Goal: Task Accomplishment & Management: Manage account settings

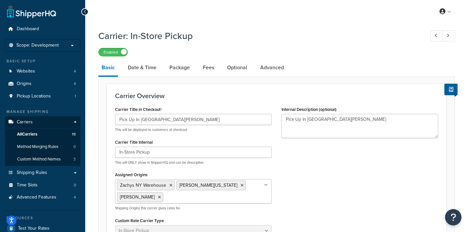
select select "pickup"
click at [27, 122] on span "Carriers" at bounding box center [25, 122] width 16 height 6
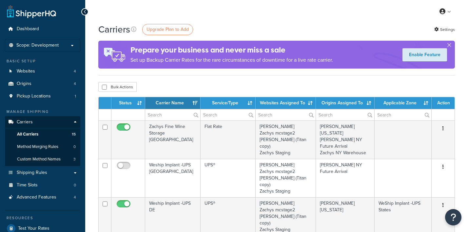
select select "15"
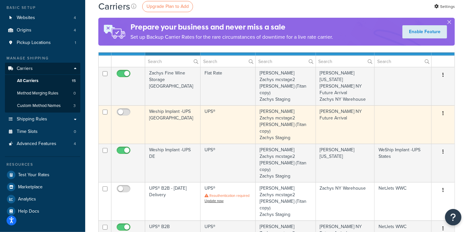
scroll to position [41, 0]
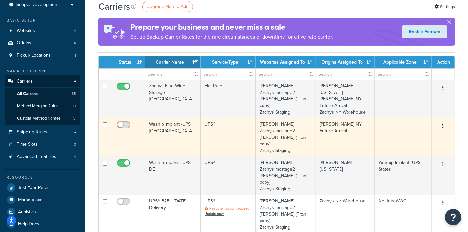
click at [127, 122] on input "checkbox" at bounding box center [124, 126] width 18 height 8
checkbox input "true"
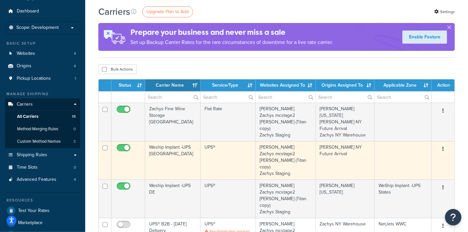
scroll to position [0, 0]
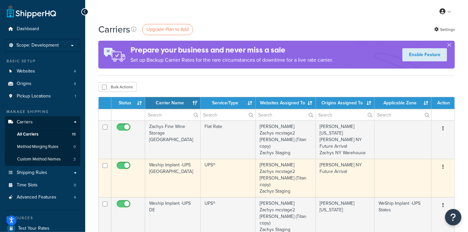
click at [443, 164] on icon "button" at bounding box center [442, 166] width 1 height 5
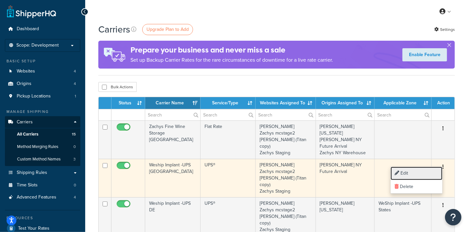
click at [413, 171] on link "Edit" at bounding box center [416, 172] width 52 height 13
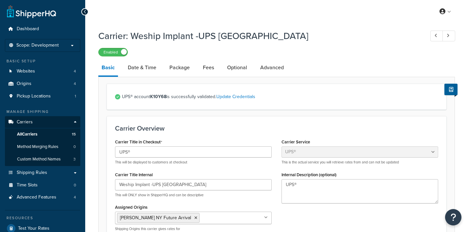
select select "ups"
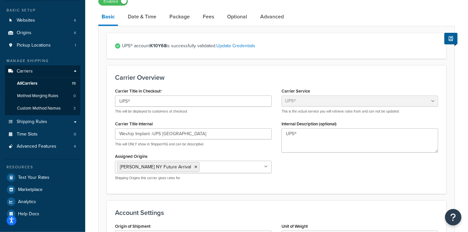
scroll to position [82, 0]
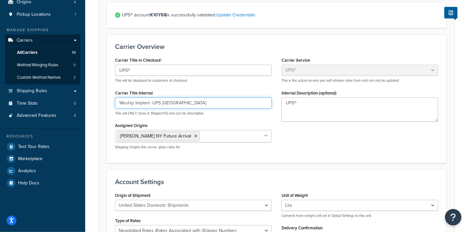
click at [229, 105] on input "Weship Implant -UPS NY" at bounding box center [193, 102] width 157 height 11
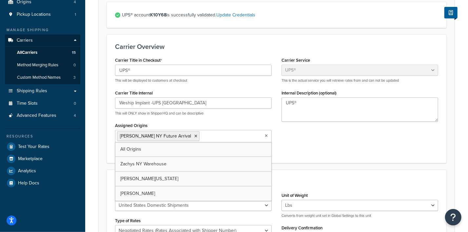
click at [267, 136] on icon at bounding box center [266, 136] width 3 height 4
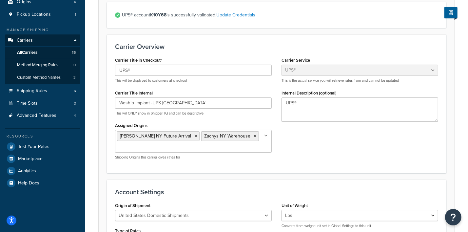
click at [349, 151] on div "Carrier Title in Checkout UPS® This will be displayed to customers at checkout …" at bounding box center [276, 109] width 333 height 109
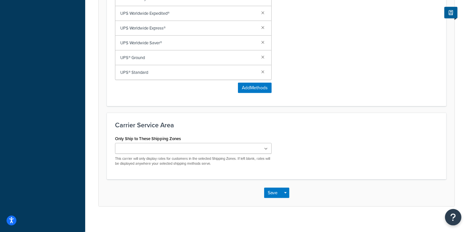
scroll to position [504, 0]
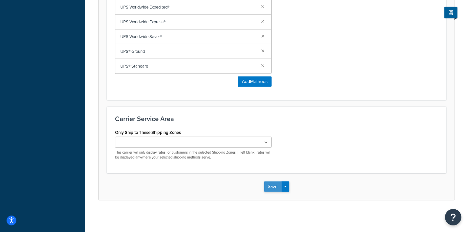
click at [273, 184] on button "Save" at bounding box center [273, 186] width 18 height 10
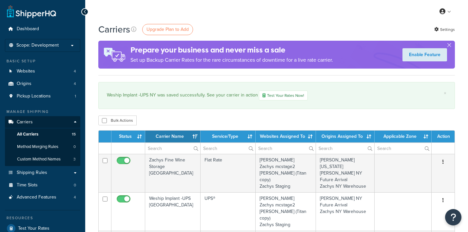
select select "15"
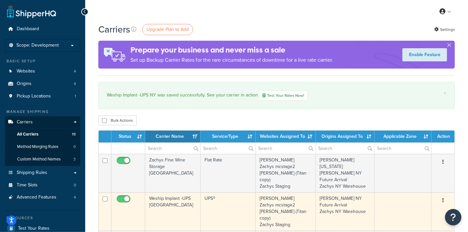
click at [443, 198] on icon "button" at bounding box center [442, 200] width 1 height 5
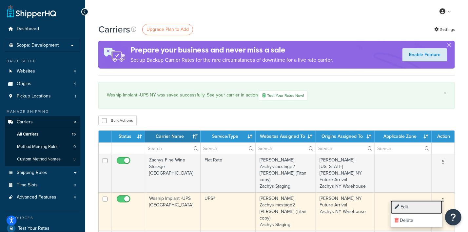
click at [407, 207] on link "Edit" at bounding box center [416, 206] width 52 height 13
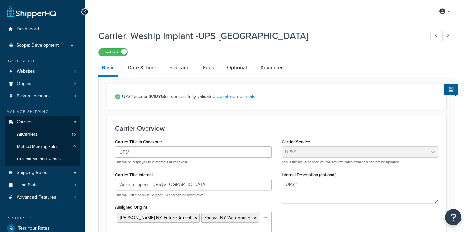
select select "ups"
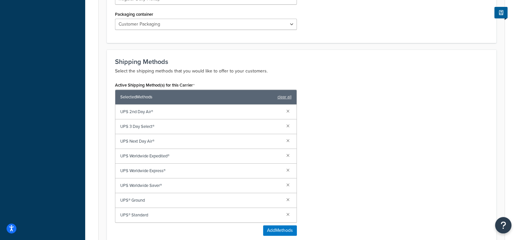
scroll to position [369, 0]
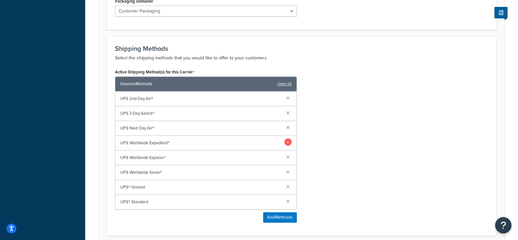
click at [286, 142] on link at bounding box center [287, 141] width 7 height 7
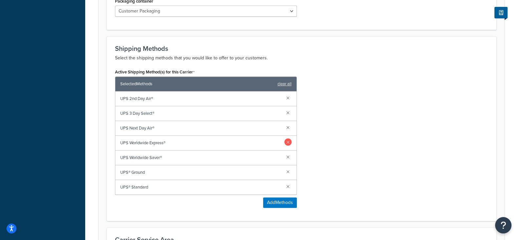
click at [287, 143] on link at bounding box center [287, 141] width 7 height 7
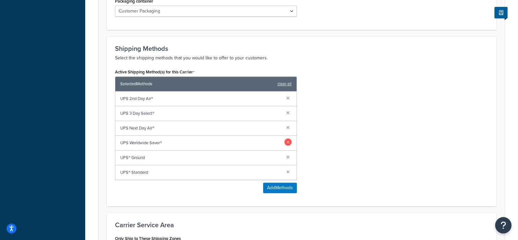
click at [286, 140] on link at bounding box center [287, 141] width 7 height 7
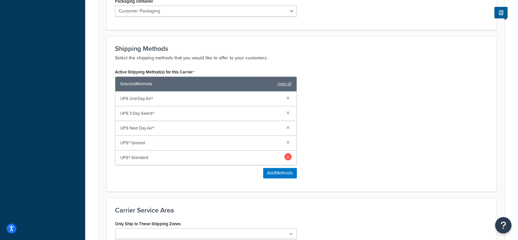
click at [286, 158] on link at bounding box center [287, 156] width 7 height 7
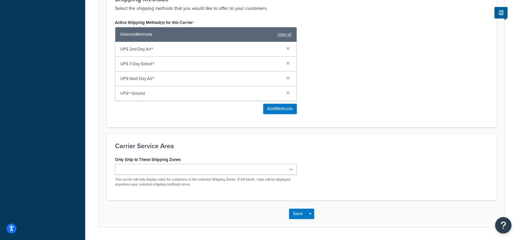
scroll to position [437, 0]
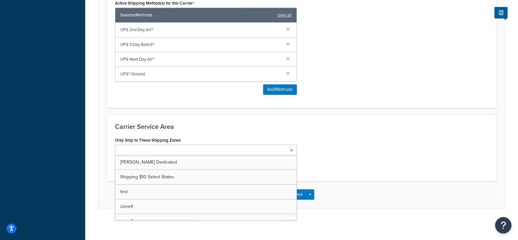
click at [291, 149] on icon at bounding box center [291, 150] width 3 height 4
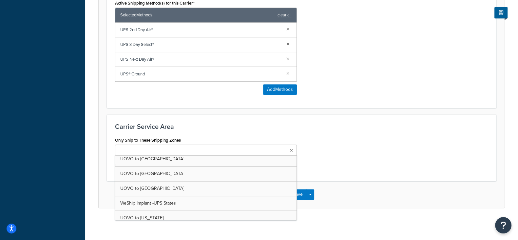
scroll to position [1423, 0]
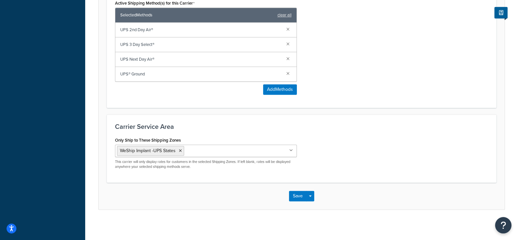
click at [361, 155] on div "Only Ship to These Shipping Zones WeShip Implant -UPS States Zachys Dedicated S…" at bounding box center [301, 154] width 383 height 39
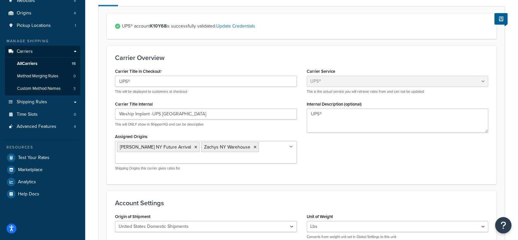
scroll to position [439, 0]
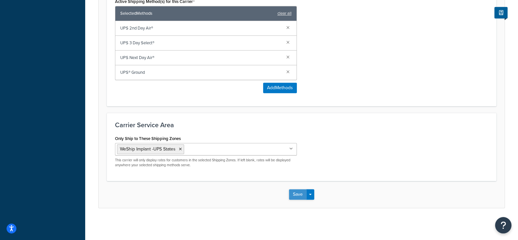
click at [296, 191] on button "Save" at bounding box center [298, 194] width 18 height 10
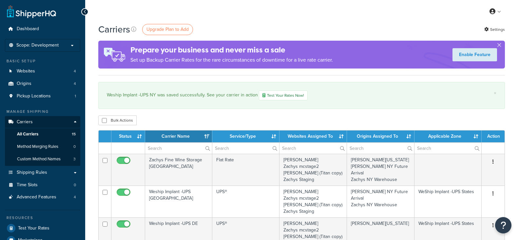
select select "15"
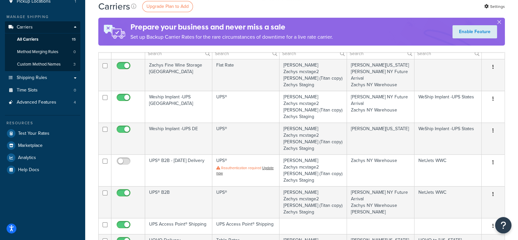
scroll to position [82, 0]
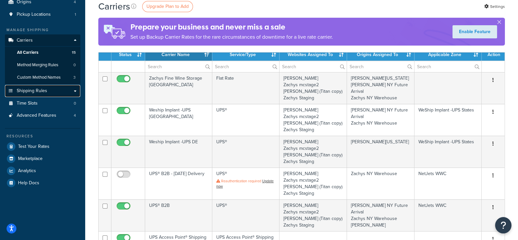
click at [40, 90] on span "Shipping Rules" at bounding box center [32, 91] width 30 height 6
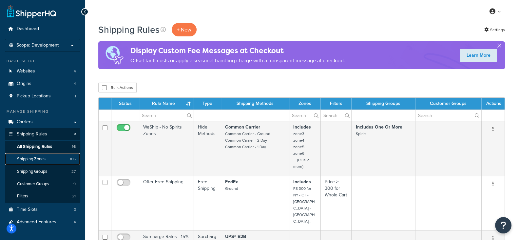
click at [33, 158] on span "Shipping Zones" at bounding box center [31, 159] width 29 height 6
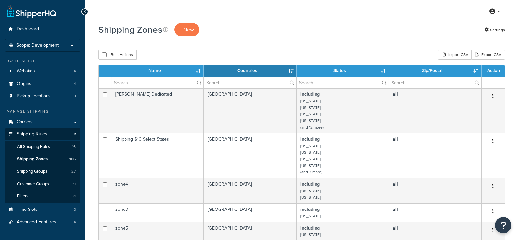
select select "15"
click at [149, 85] on input "text" at bounding box center [157, 82] width 92 height 11
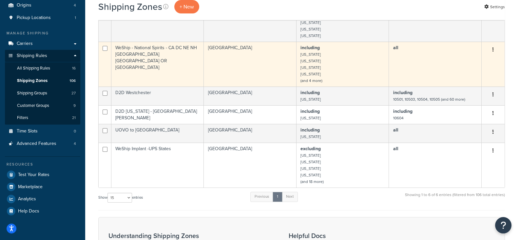
scroll to position [82, 0]
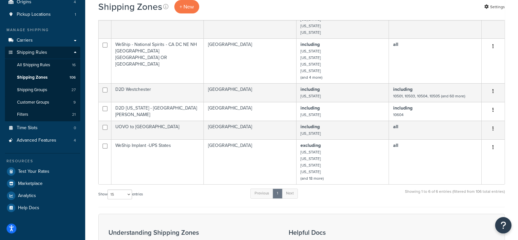
type input "[PERSON_NAME]"
click at [30, 64] on span "All Shipping Rules" at bounding box center [33, 65] width 33 height 6
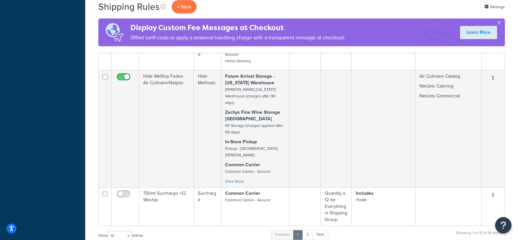
scroll to position [410, 0]
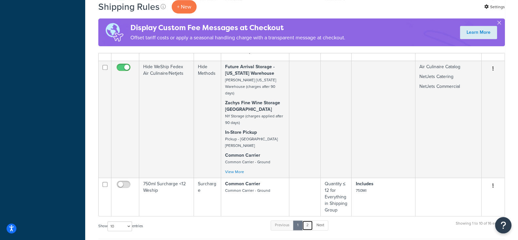
click at [308, 220] on link "2" at bounding box center [307, 225] width 11 height 10
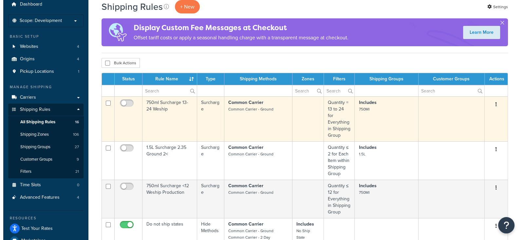
scroll to position [0, 0]
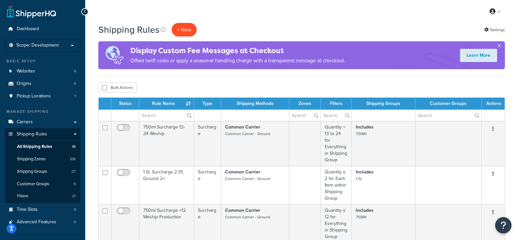
click at [178, 27] on p "+ New" at bounding box center [184, 29] width 25 height 13
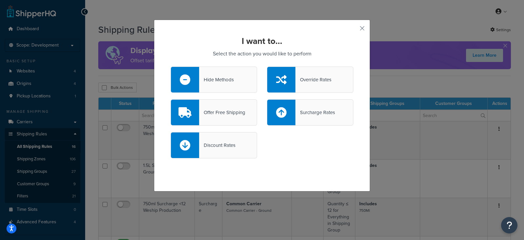
click at [309, 113] on div "Surcharge Rates" at bounding box center [315, 112] width 40 height 9
click at [0, 0] on input "Surcharge Rates" at bounding box center [0, 0] width 0 height 0
select select "CART"
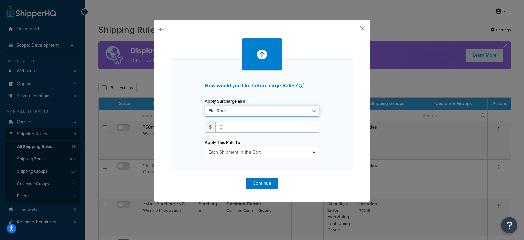
click at [264, 110] on select "Flat Rate Percentage Flat Rate & Percentage" at bounding box center [262, 110] width 115 height 11
select select "PERCENTAGE"
click at [205, 105] on select "Flat Rate Percentage Flat Rate & Percentage" at bounding box center [262, 110] width 115 height 11
click at [213, 128] on input "number" at bounding box center [225, 127] width 41 height 11
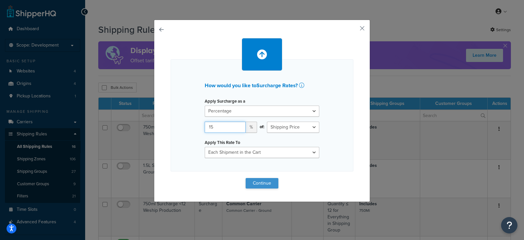
type input "15"
click at [251, 184] on button "Continue" at bounding box center [262, 183] width 33 height 10
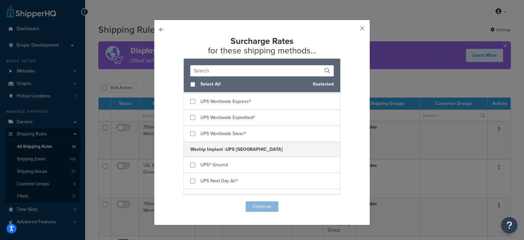
scroll to position [1174, 0]
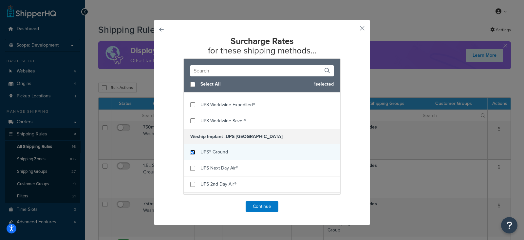
click at [190, 150] on input "checkbox" at bounding box center [192, 152] width 5 height 5
checkbox input "true"
click at [190, 198] on input "checkbox" at bounding box center [192, 200] width 5 height 5
checkbox input "true"
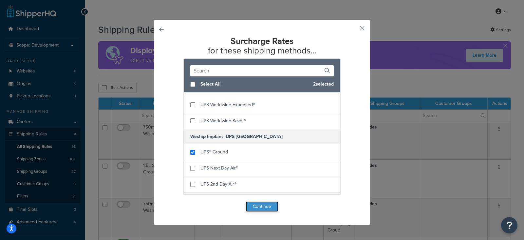
click at [253, 206] on button "Continue" at bounding box center [262, 206] width 33 height 10
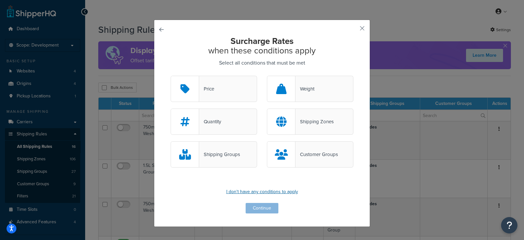
click at [254, 193] on p "I don't have any conditions to apply" at bounding box center [262, 191] width 183 height 9
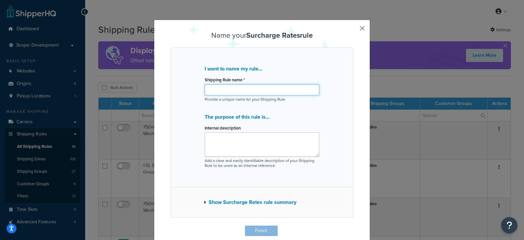
click at [249, 91] on input "Shipping Rule name *" at bounding box center [262, 89] width 115 height 11
paste input "UPS Implant DE - Ground Surcharge"
click at [234, 91] on input "UPS Implant DE - Ground Surcharge" at bounding box center [262, 89] width 115 height 11
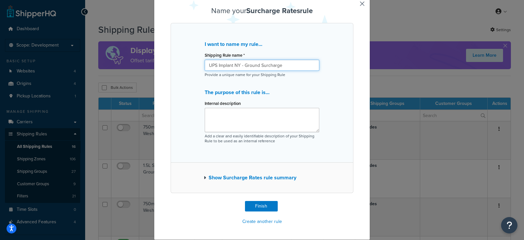
type input "UPS Implant NY - Ground Surcharge"
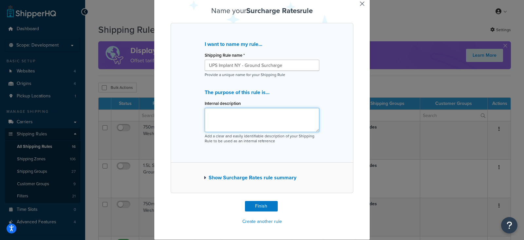
click at [265, 119] on textarea "Internal description" at bounding box center [262, 120] width 115 height 24
type textarea "15%"
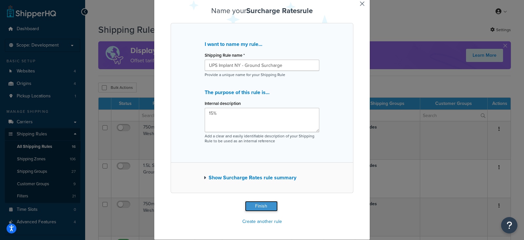
click at [256, 206] on button "Finish" at bounding box center [261, 206] width 33 height 10
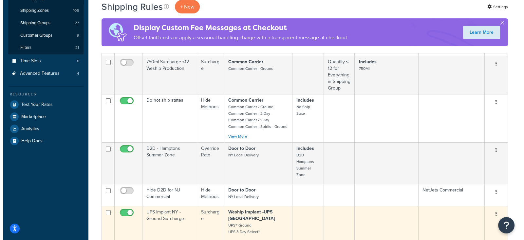
scroll to position [163, 0]
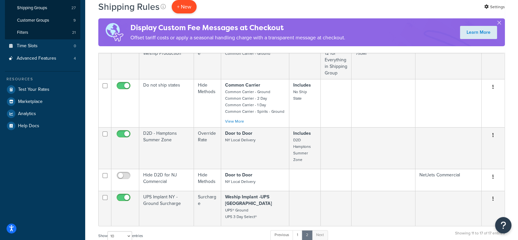
click at [185, 6] on p "+ New" at bounding box center [184, 6] width 25 height 13
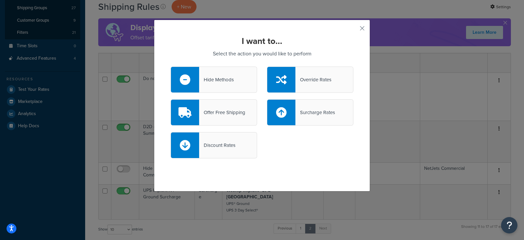
click at [318, 110] on div "Surcharge Rates" at bounding box center [315, 112] width 40 height 9
click at [0, 0] on input "Surcharge Rates" at bounding box center [0, 0] width 0 height 0
select select "CART"
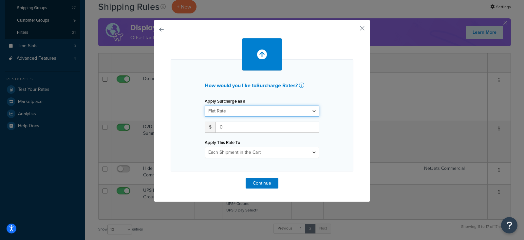
click at [255, 111] on select "Flat Rate Percentage Flat Rate & Percentage" at bounding box center [262, 110] width 115 height 11
select select "PERCENTAGE"
click at [205, 105] on select "Flat Rate Percentage Flat Rate & Percentage" at bounding box center [262, 110] width 115 height 11
click at [213, 131] on input "number" at bounding box center [225, 127] width 41 height 11
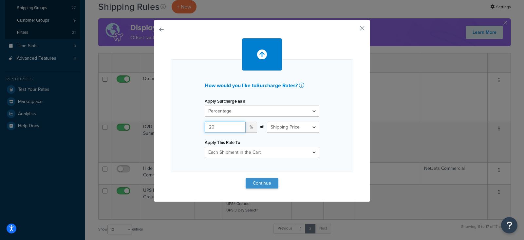
type input "20"
click at [262, 180] on button "Continue" at bounding box center [262, 183] width 33 height 10
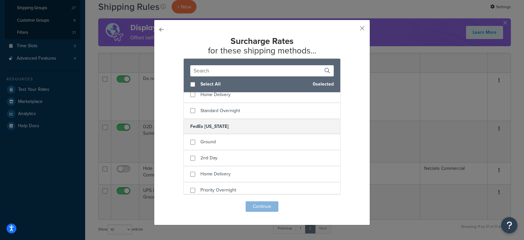
scroll to position [1174, 0]
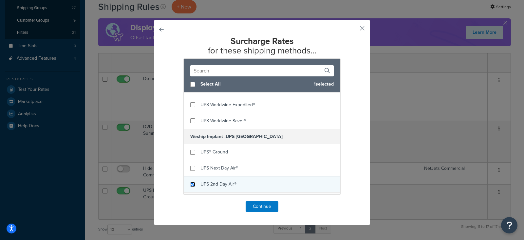
click at [190, 182] on input "checkbox" at bounding box center [192, 184] width 5 height 5
checkbox input "true"
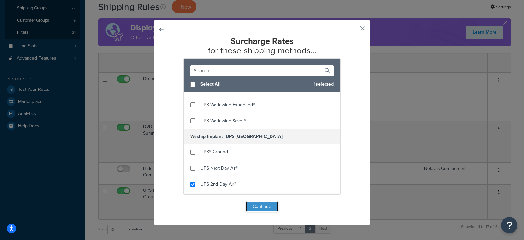
click at [256, 208] on button "Continue" at bounding box center [262, 206] width 33 height 10
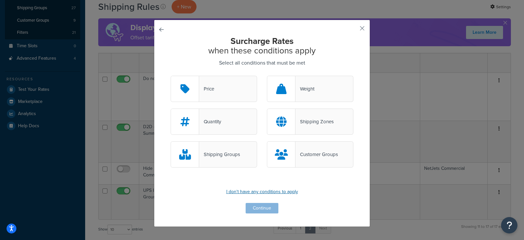
click at [252, 192] on p "I don't have any conditions to apply" at bounding box center [262, 191] width 183 height 9
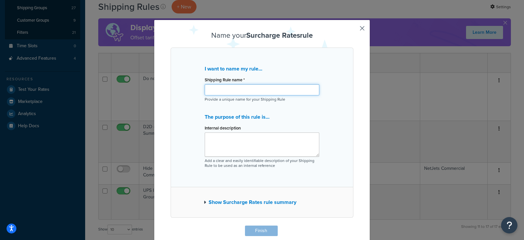
click at [269, 92] on input "Shipping Rule name *" at bounding box center [262, 89] width 115 height 11
paste input "UPS Implant DE - 2 Day Surcharge"
click at [234, 90] on input "UPS Implant DE - 2 Day Surcharge" at bounding box center [262, 89] width 115 height 11
type input "UPS Implant NY - 2 Day Surcharge"
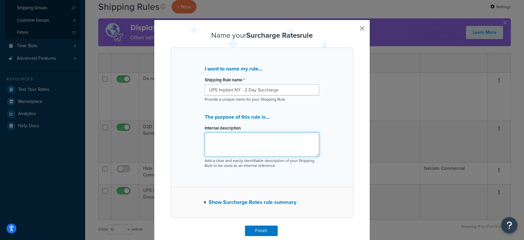
click at [249, 142] on textarea "Internal description" at bounding box center [262, 144] width 115 height 24
type textarea "20%"
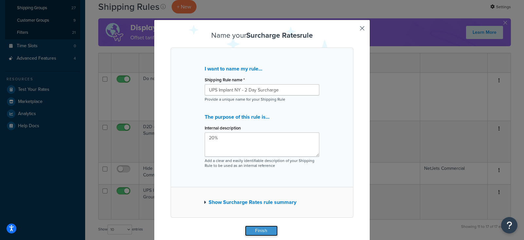
click at [254, 228] on button "Finish" at bounding box center [261, 230] width 33 height 10
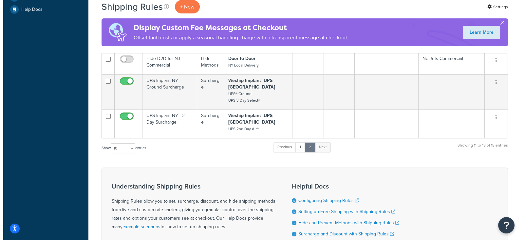
scroll to position [183, 0]
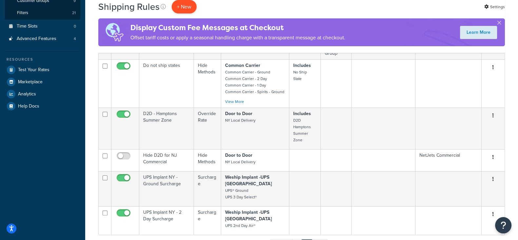
click at [182, 7] on p "+ New" at bounding box center [184, 6] width 25 height 13
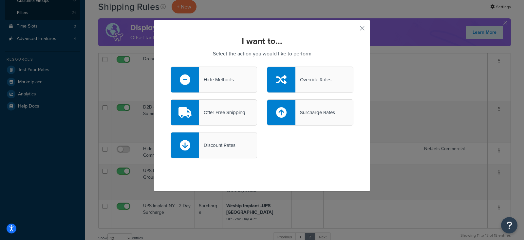
click at [306, 108] on div "Surcharge Rates" at bounding box center [315, 112] width 40 height 9
click at [0, 0] on input "Surcharge Rates" at bounding box center [0, 0] width 0 height 0
select select "CART"
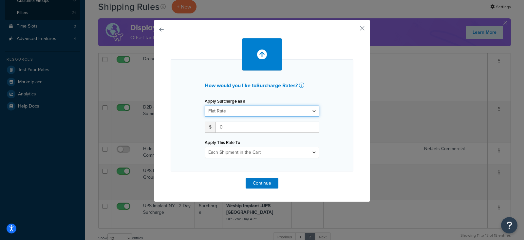
click at [232, 110] on select "Flat Rate Percentage Flat Rate & Percentage" at bounding box center [262, 110] width 115 height 11
select select "PERCENTAGE"
click at [205, 105] on select "Flat Rate Percentage Flat Rate & Percentage" at bounding box center [262, 110] width 115 height 11
click at [210, 127] on input "number" at bounding box center [225, 127] width 41 height 11
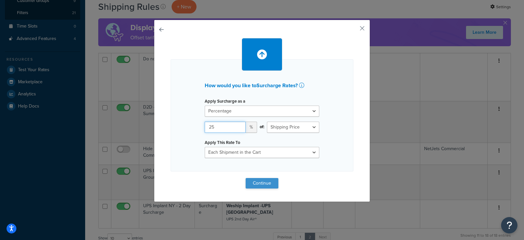
type input "25"
click at [259, 181] on button "Continue" at bounding box center [262, 183] width 33 height 10
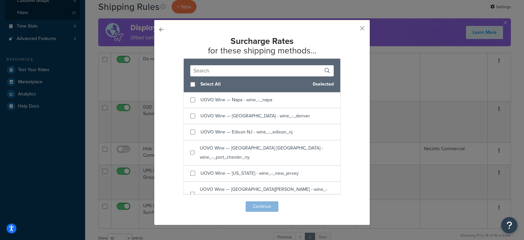
scroll to position [1174, 0]
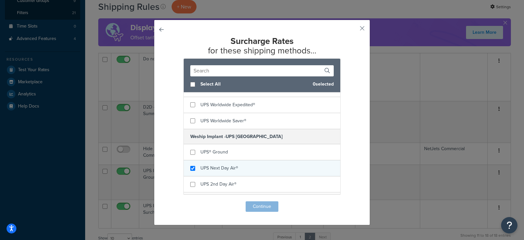
checkbox input "true"
click at [209, 164] on span "UPS Next Day Air®" at bounding box center [219, 167] width 38 height 7
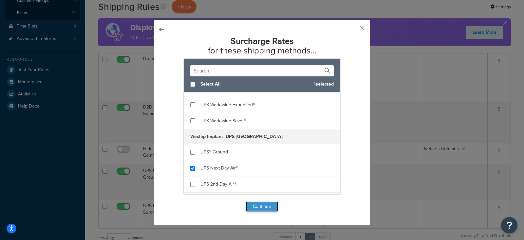
click at [250, 207] on button "Continue" at bounding box center [262, 206] width 33 height 10
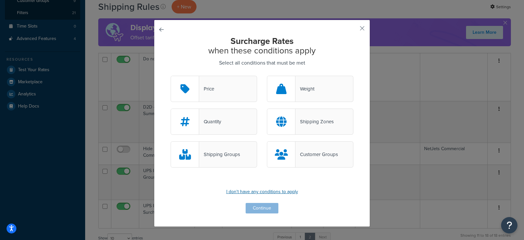
click at [250, 192] on p "I don't have any conditions to apply" at bounding box center [262, 191] width 183 height 9
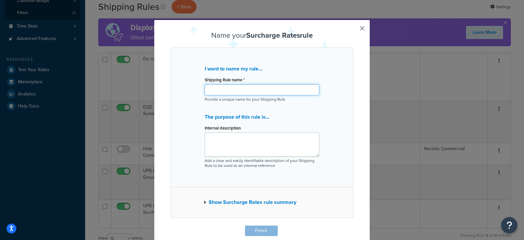
click at [238, 89] on input "Shipping Rule name *" at bounding box center [262, 89] width 115 height 11
paste input "UPS Implant DE - Next Day Surcharge"
click at [232, 90] on input "UPS Implant DE - Next Day Surcharge" at bounding box center [262, 89] width 115 height 11
type input "UPS Implant NY - Next Day Surcharge"
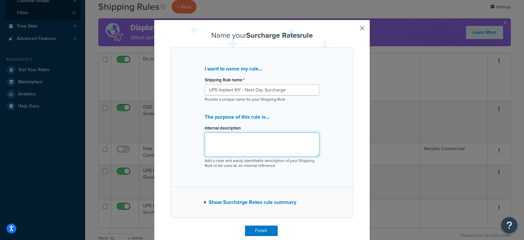
click at [267, 140] on textarea "Internal description" at bounding box center [262, 144] width 115 height 24
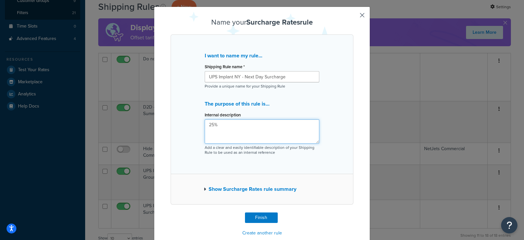
scroll to position [25, 0]
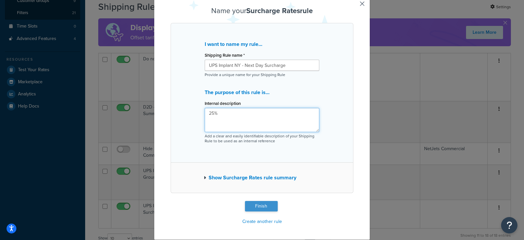
type textarea "25%"
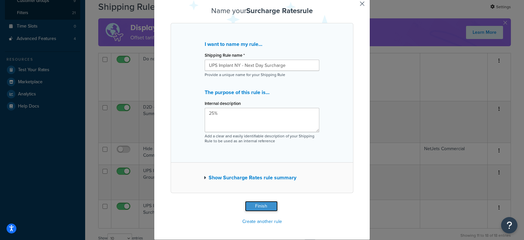
click at [255, 202] on button "Finish" at bounding box center [261, 206] width 33 height 10
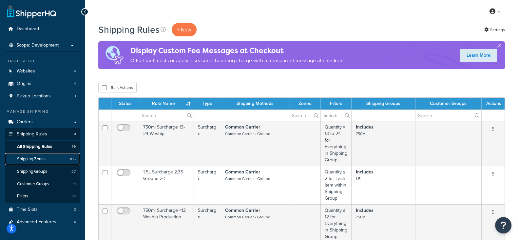
click at [43, 158] on span "Shipping Zones" at bounding box center [31, 159] width 29 height 6
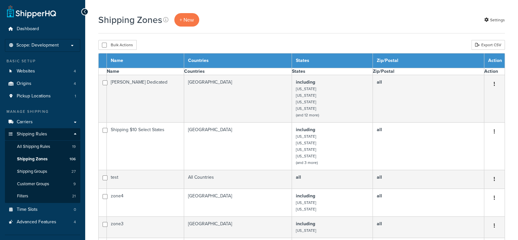
select select "15"
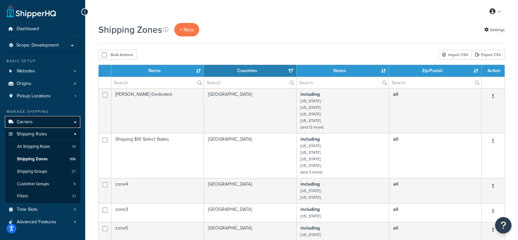
click at [26, 122] on span "Carriers" at bounding box center [25, 122] width 16 height 6
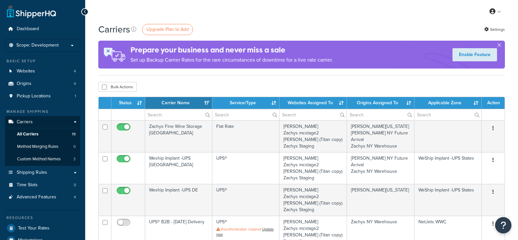
select select "15"
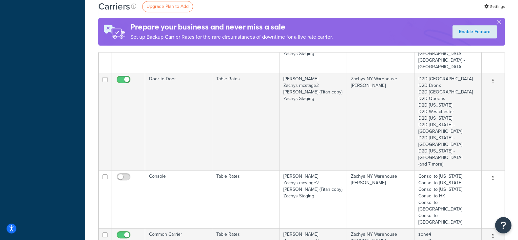
scroll to position [532, 0]
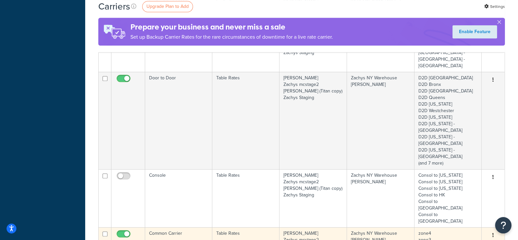
click at [493, 233] on icon "button" at bounding box center [492, 235] width 1 height 5
click at [467, 155] on link "Edit" at bounding box center [467, 154] width 52 height 13
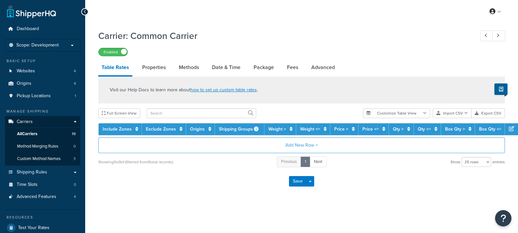
select select "25"
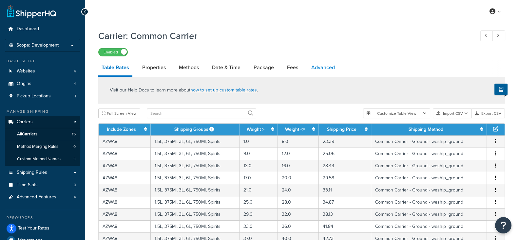
click at [323, 68] on link "Advanced" at bounding box center [323, 68] width 30 height 16
select select "false"
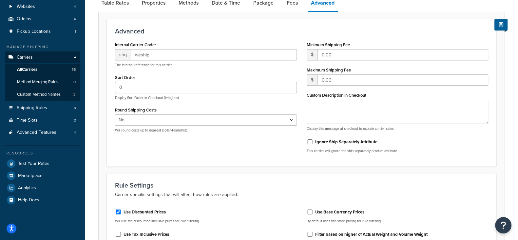
scroll to position [41, 0]
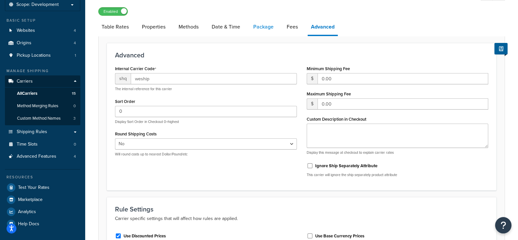
click at [269, 29] on link "Package" at bounding box center [263, 27] width 27 height 16
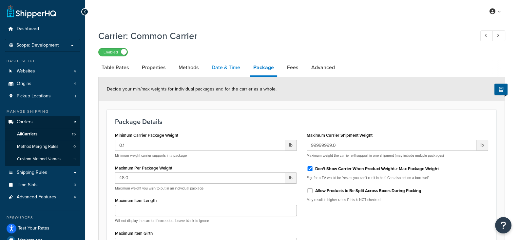
click at [229, 69] on link "Date & Time" at bounding box center [225, 68] width 35 height 16
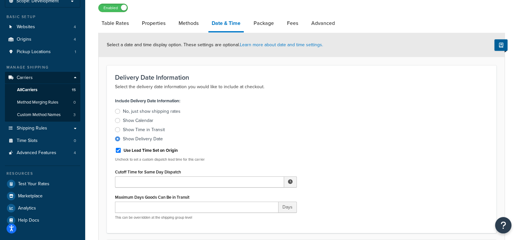
scroll to position [26, 0]
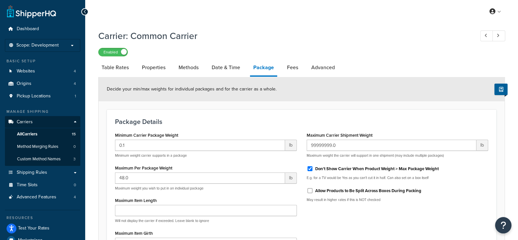
scroll to position [41, 0]
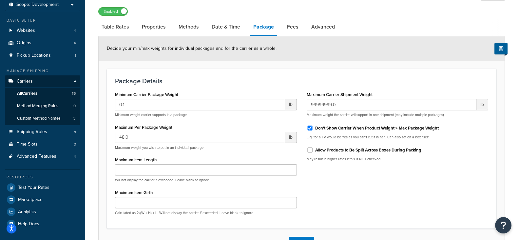
select select "false"
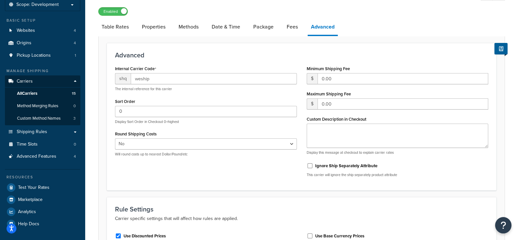
select select "25"
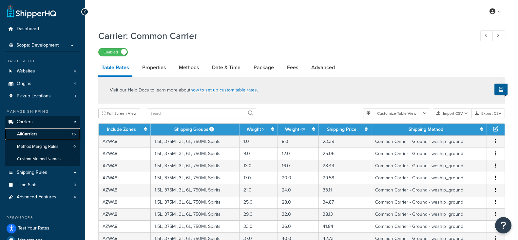
click at [28, 134] on span "All Carriers" at bounding box center [27, 134] width 20 height 6
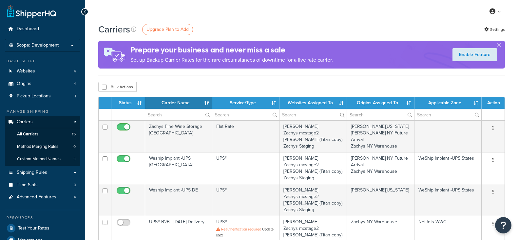
select select "15"
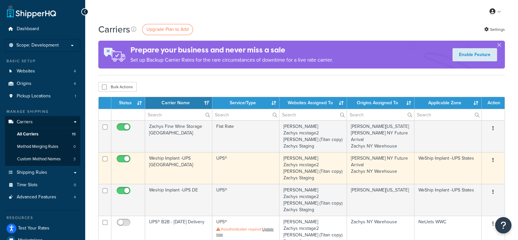
click at [490, 160] on button "button" at bounding box center [492, 160] width 9 height 10
click at [464, 175] on link "Edit" at bounding box center [467, 172] width 52 height 13
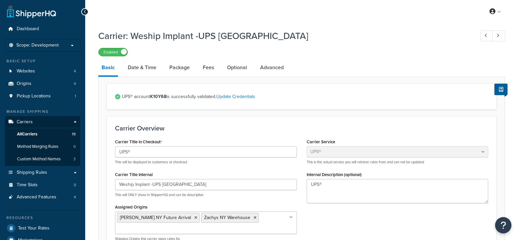
select select "ups"
click at [182, 67] on link "Package" at bounding box center [179, 68] width 27 height 16
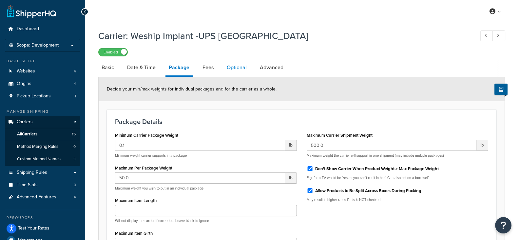
click at [236, 66] on link "Optional" at bounding box center [236, 68] width 27 height 16
select select "business"
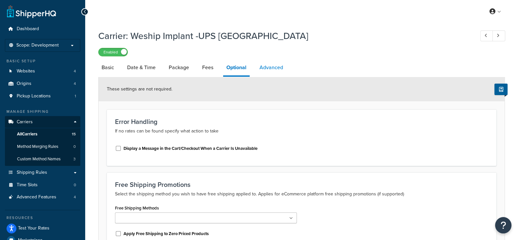
click at [270, 67] on link "Advanced" at bounding box center [271, 68] width 30 height 16
select select "false"
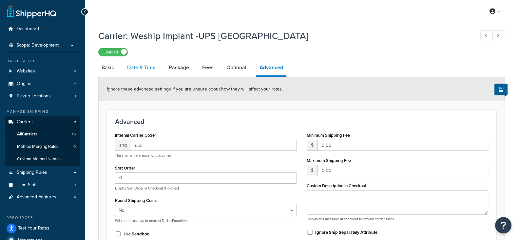
click at [148, 71] on link "Date & Time" at bounding box center [141, 68] width 35 height 16
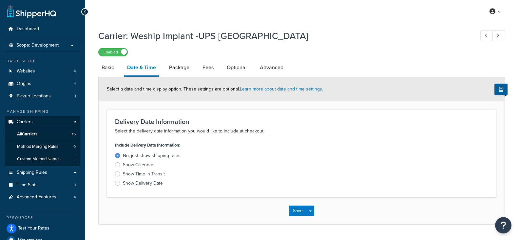
click at [117, 183] on div at bounding box center [117, 183] width 5 height 5
click at [0, 0] on input "Show Delivery Date" at bounding box center [0, 0] width 0 height 0
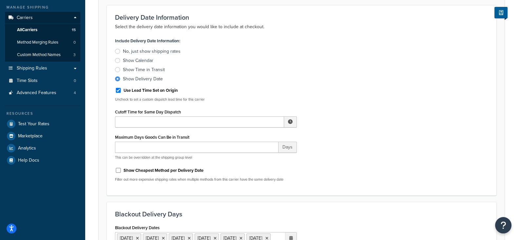
scroll to position [391, 0]
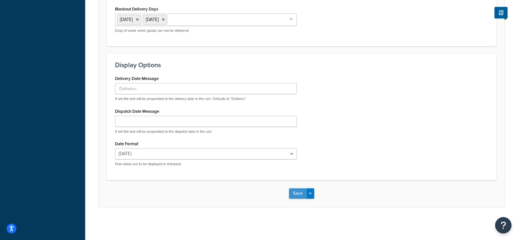
click at [300, 194] on button "Save" at bounding box center [298, 193] width 18 height 10
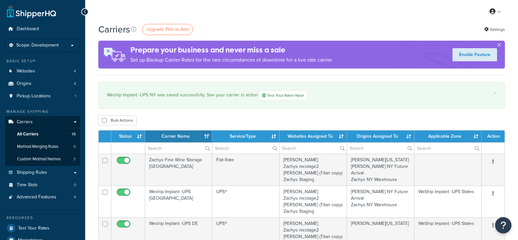
select select "15"
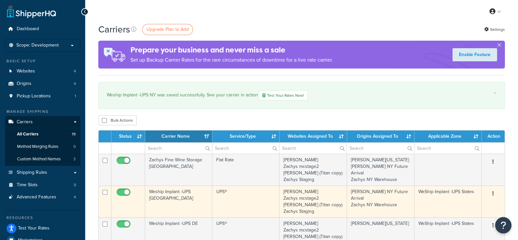
click at [492, 192] on icon "button" at bounding box center [492, 193] width 1 height 5
click at [465, 204] on link "Edit" at bounding box center [467, 206] width 52 height 13
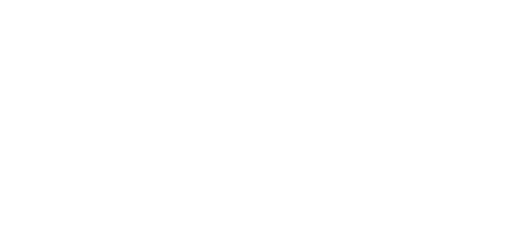
select select "ups"
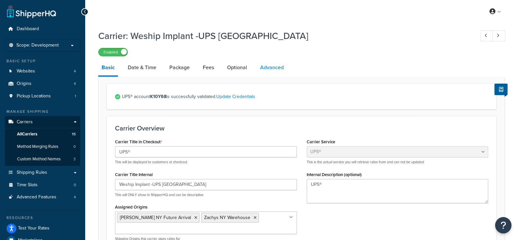
click at [276, 67] on link "Advanced" at bounding box center [272, 68] width 30 height 16
select select "false"
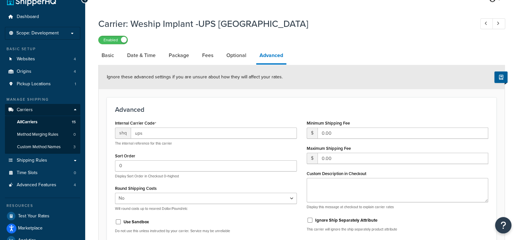
scroll to position [7, 0]
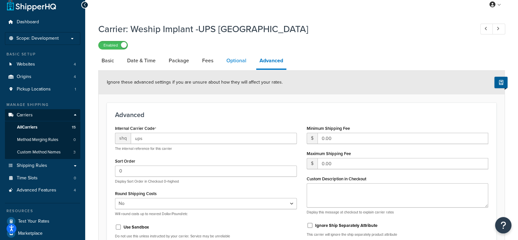
click at [238, 60] on link "Optional" at bounding box center [236, 61] width 27 height 16
select select "business"
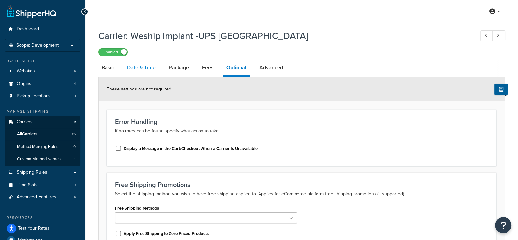
click at [133, 68] on link "Date & Time" at bounding box center [141, 68] width 35 height 16
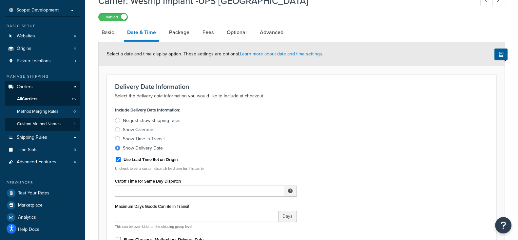
scroll to position [22, 0]
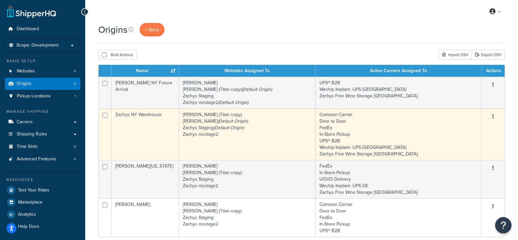
click at [493, 114] on button "button" at bounding box center [492, 116] width 9 height 10
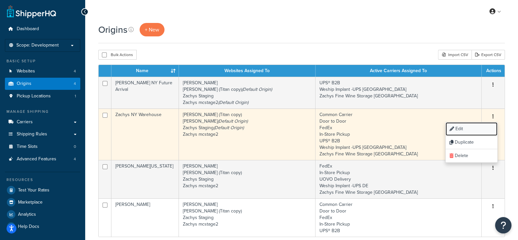
click at [459, 125] on link "Edit" at bounding box center [472, 128] width 52 height 13
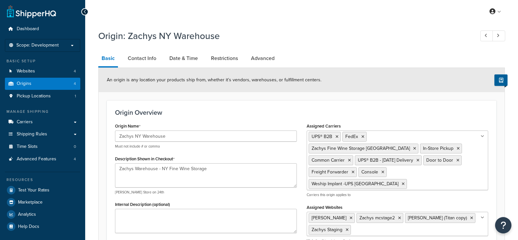
select select "32"
click at [188, 58] on link "Date & Time" at bounding box center [183, 58] width 35 height 16
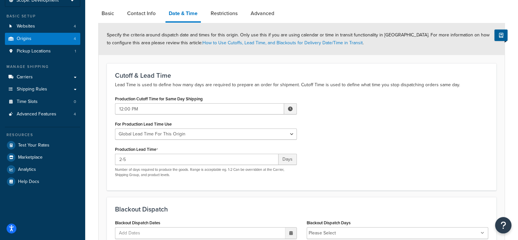
scroll to position [29, 0]
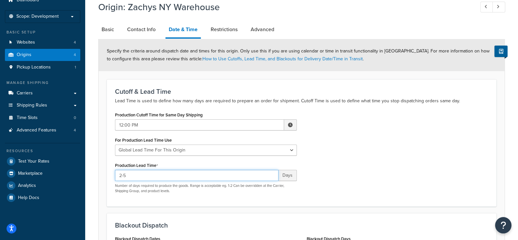
click at [251, 175] on input "2-5" at bounding box center [196, 175] width 163 height 11
type input "2"
click at [330, 176] on div "Production Cutoff Time for Same Day Shipping 12:00 PM ▲ 12 ▼ : ▲ 00 ▼ ▲ PM ▼ Fo…" at bounding box center [301, 154] width 383 height 88
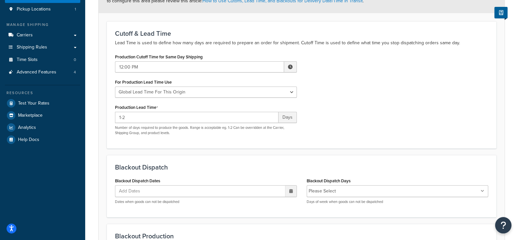
scroll to position [111, 0]
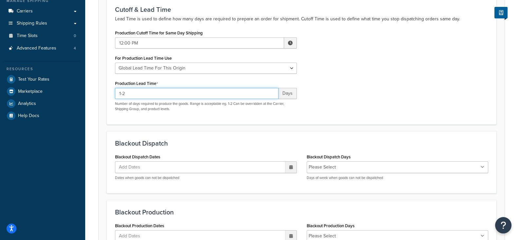
click at [243, 95] on input "1-2" at bounding box center [196, 93] width 163 height 11
type input "1"
click at [341, 109] on div "Production Cutoff Time for Same Day Shipping 12:00 PM ▲ 12 ▼ : ▲ 00 ▼ ▲ PM ▼ Fo…" at bounding box center [301, 72] width 383 height 88
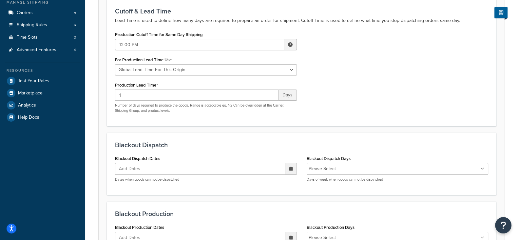
scroll to position [193, 0]
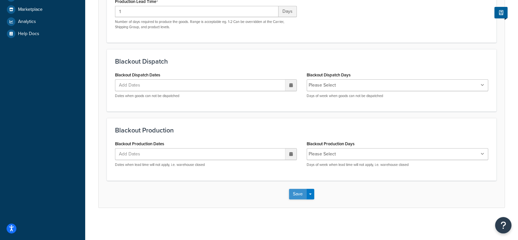
click at [296, 191] on button "Save" at bounding box center [298, 194] width 18 height 10
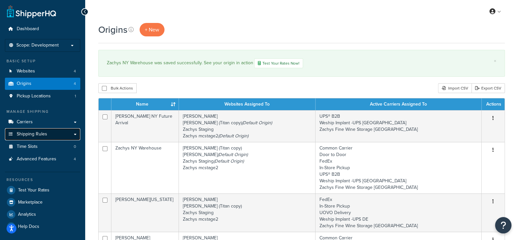
click at [40, 136] on span "Shipping Rules" at bounding box center [32, 134] width 30 height 6
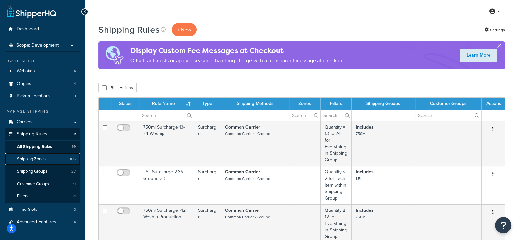
click at [42, 159] on span "Shipping Zones" at bounding box center [31, 159] width 29 height 6
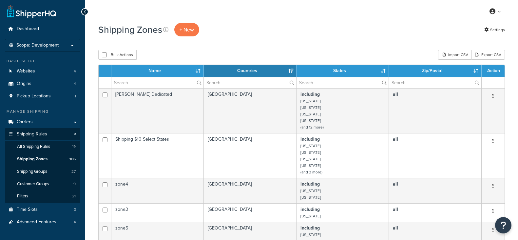
select select "15"
click at [145, 84] on input "text" at bounding box center [157, 82] width 92 height 11
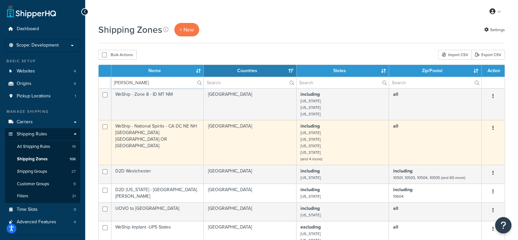
scroll to position [41, 0]
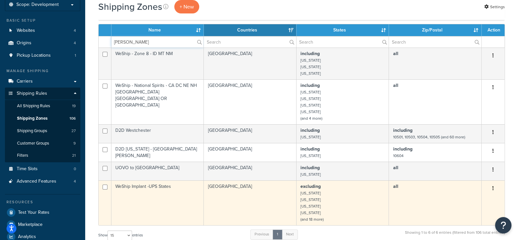
type input "[PERSON_NAME]"
click at [493, 190] on icon "button" at bounding box center [492, 188] width 1 height 5
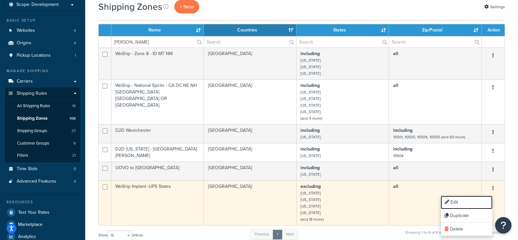
click at [462, 200] on link "Edit" at bounding box center [467, 202] width 52 height 13
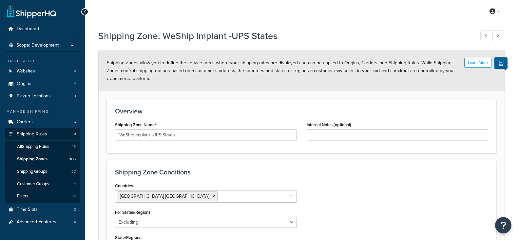
select select "excluding"
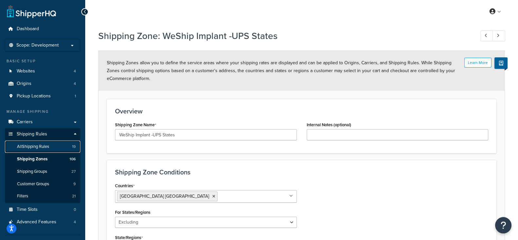
click at [38, 147] on span "All Shipping Rules" at bounding box center [33, 147] width 32 height 6
